Goal: Contribute content

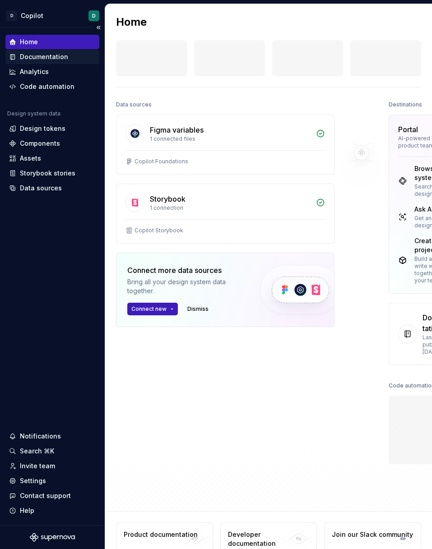
click at [47, 56] on div "Documentation" at bounding box center [44, 56] width 48 height 9
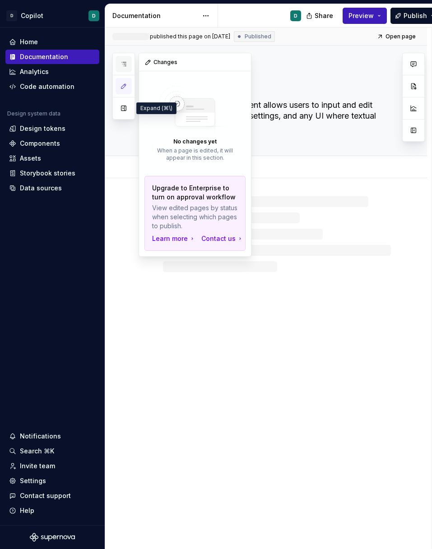
click at [124, 66] on icon "button" at bounding box center [123, 63] width 7 height 7
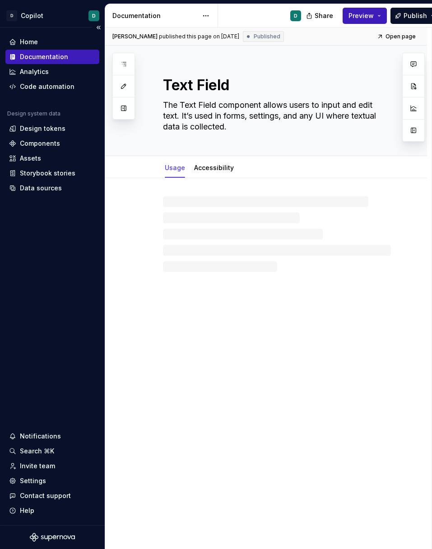
type textarea "*"
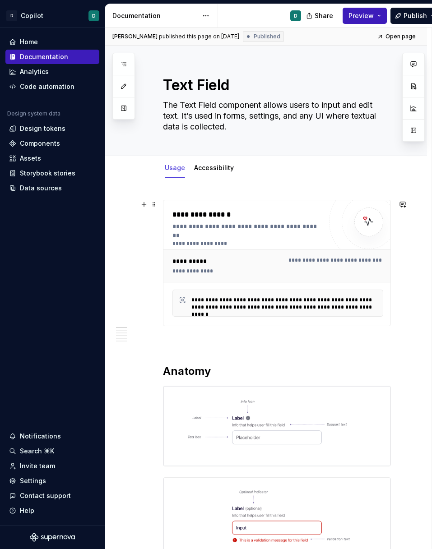
click at [189, 242] on div "**********" at bounding box center [277, 243] width 210 height 7
click at [353, 345] on p at bounding box center [277, 342] width 228 height 11
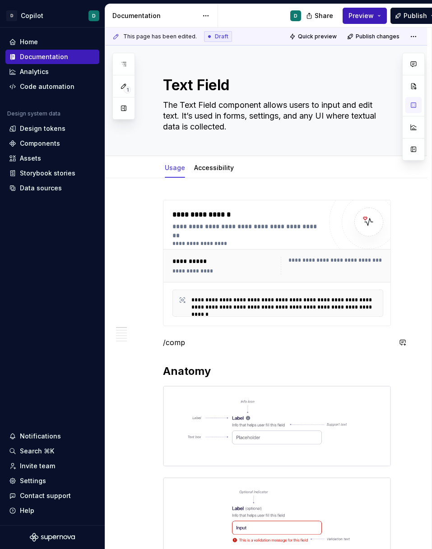
type textarea "*"
